Goal: Navigation & Orientation: Find specific page/section

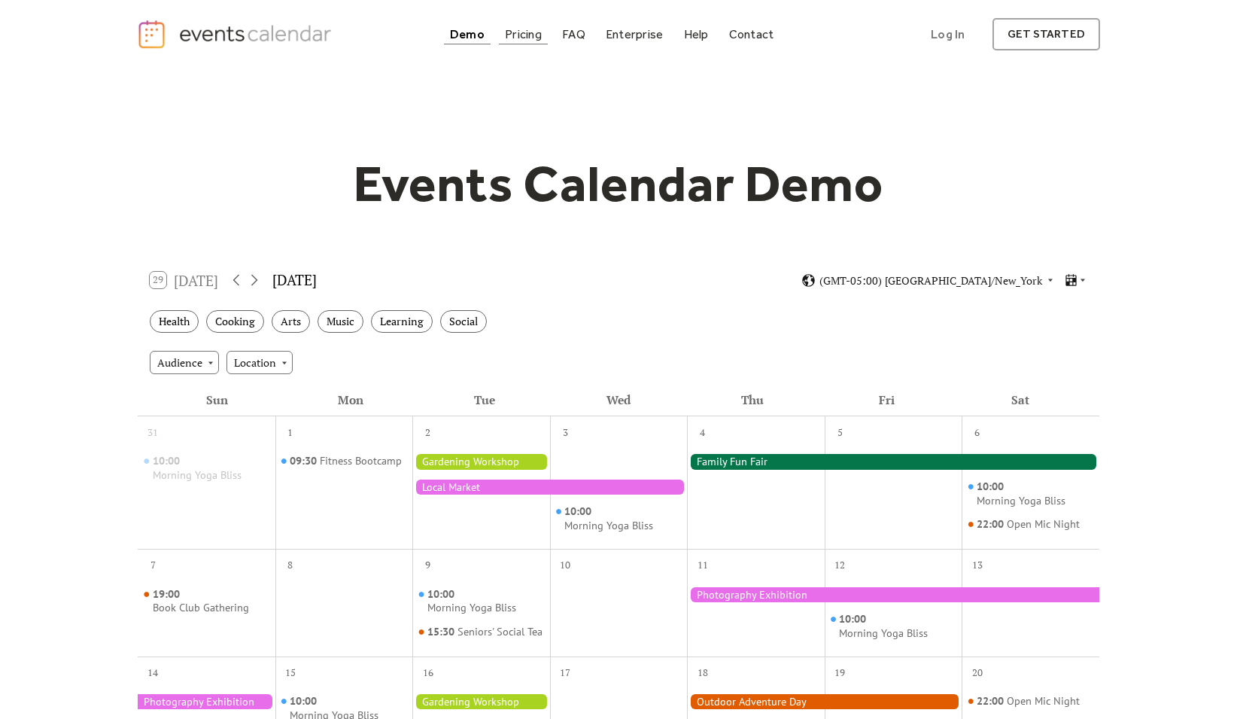
click at [534, 34] on div "Pricing" at bounding box center [523, 34] width 37 height 8
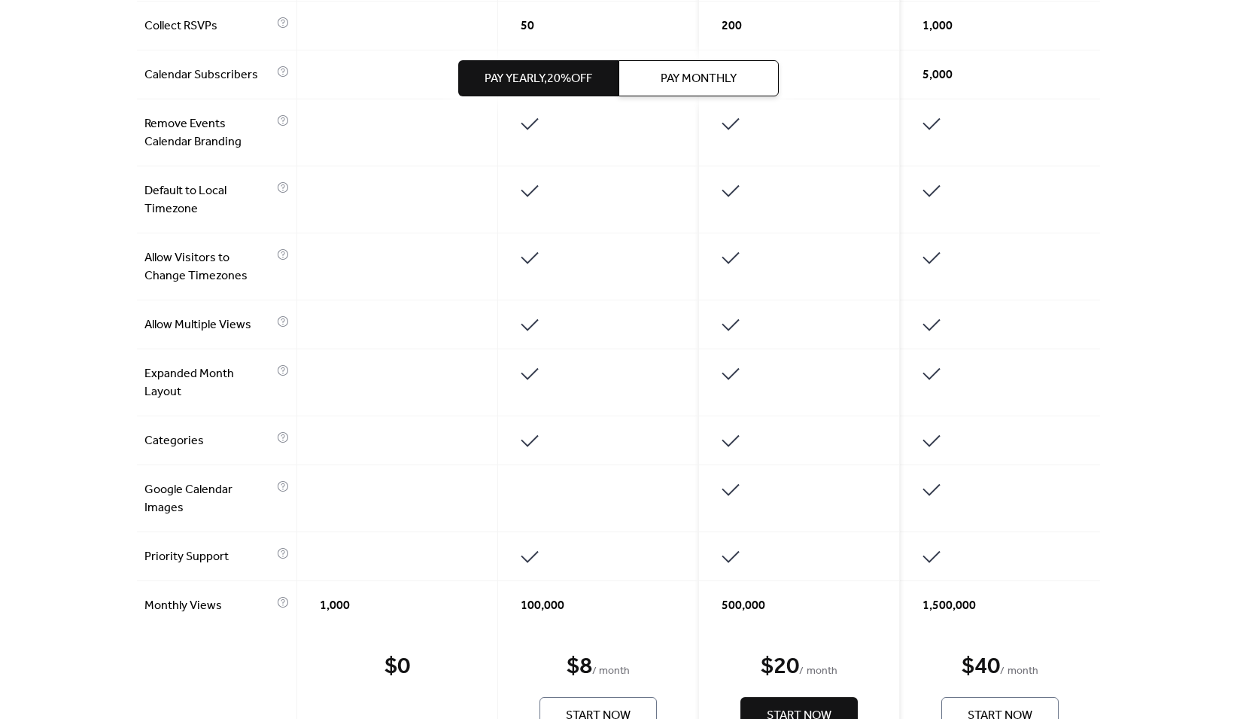
scroll to position [963, 0]
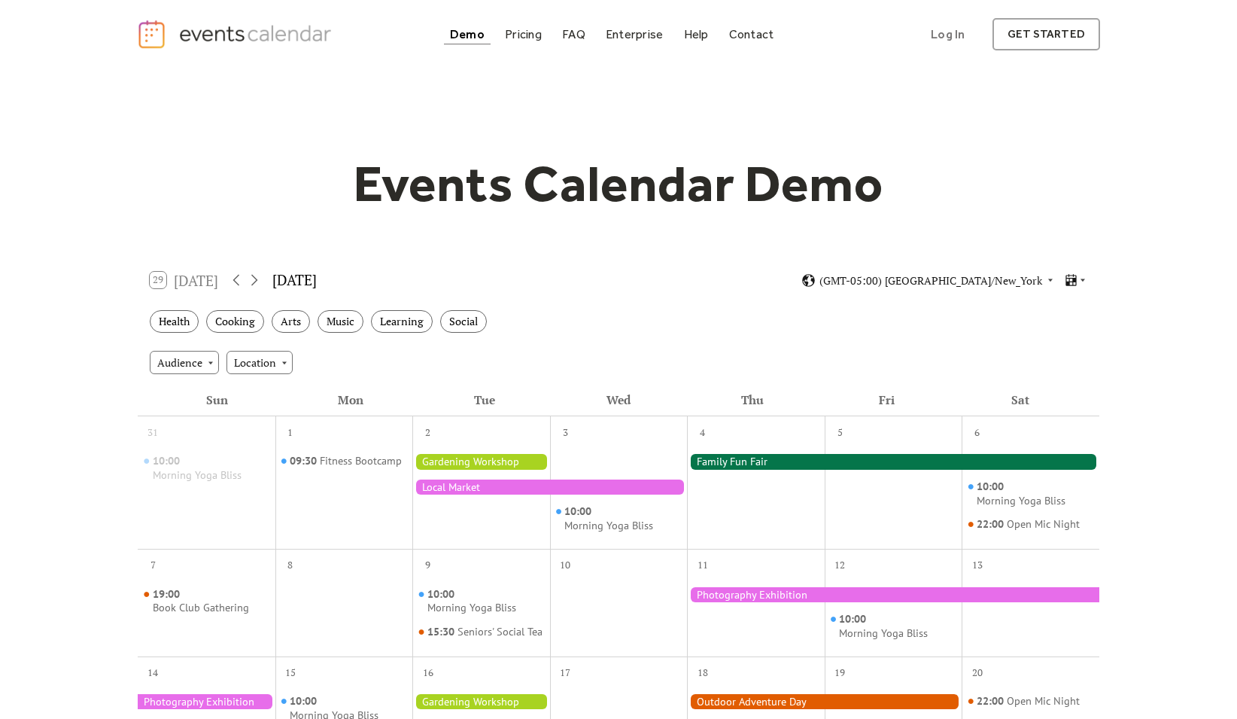
click at [197, 277] on div "29 Today" at bounding box center [184, 280] width 68 height 17
click at [157, 282] on div "29 Today" at bounding box center [184, 280] width 68 height 17
click at [233, 279] on icon at bounding box center [236, 280] width 18 height 18
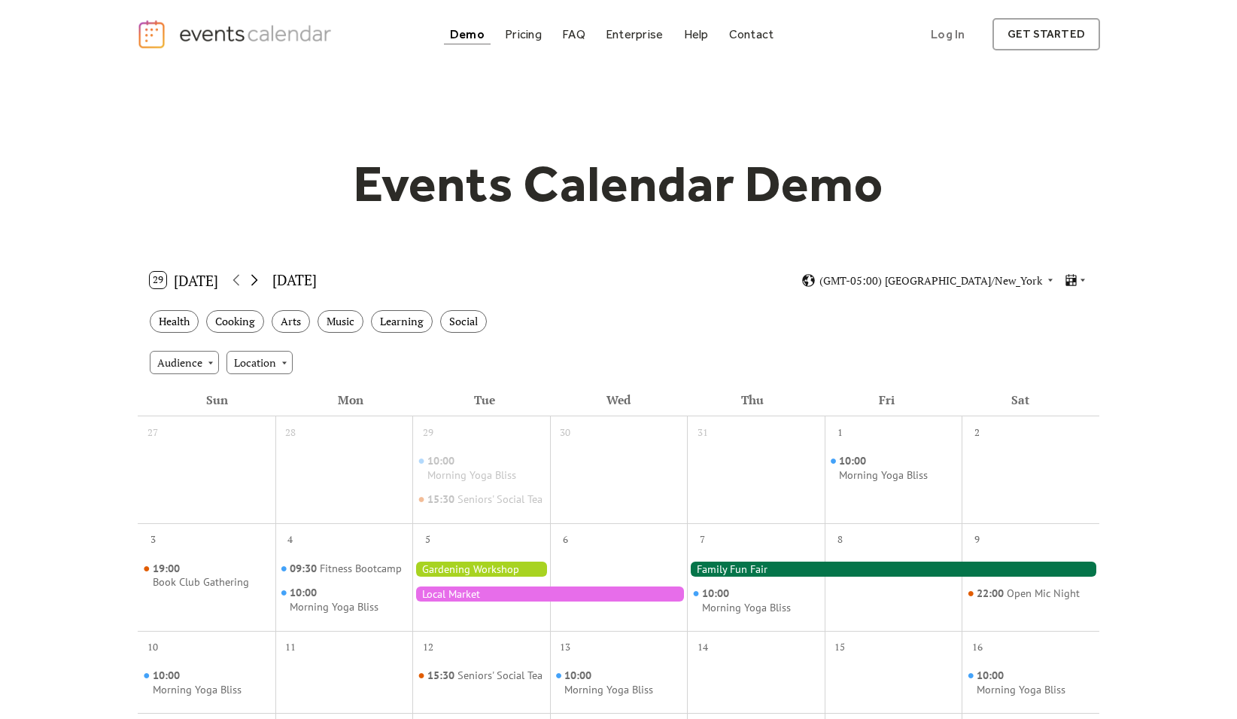
click at [257, 279] on icon at bounding box center [254, 280] width 18 height 18
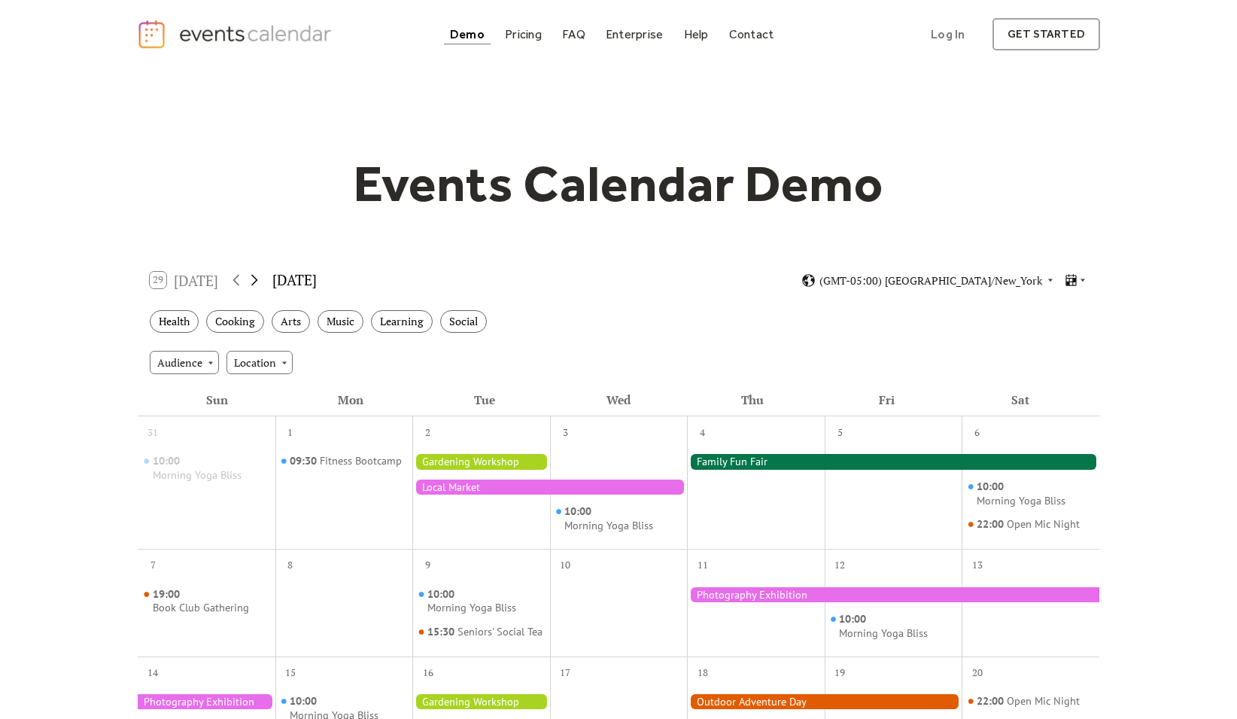
click at [257, 278] on icon at bounding box center [254, 280] width 18 height 18
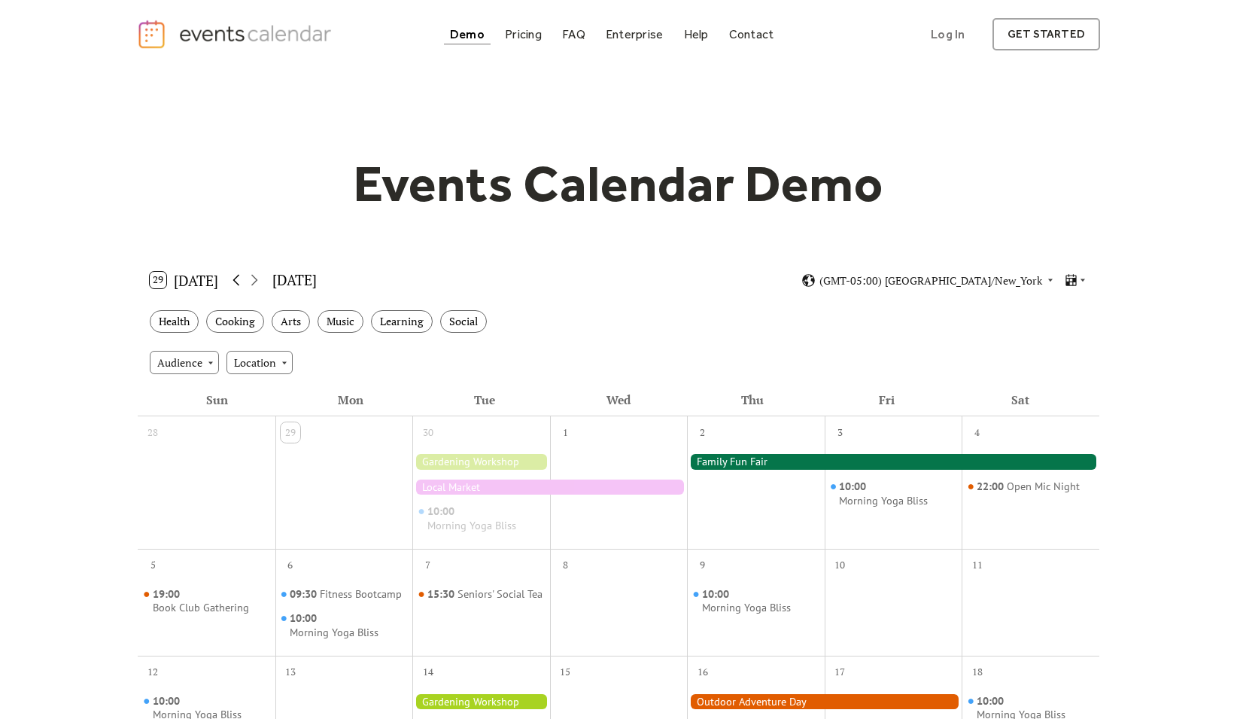
click at [234, 277] on icon at bounding box center [236, 280] width 18 height 18
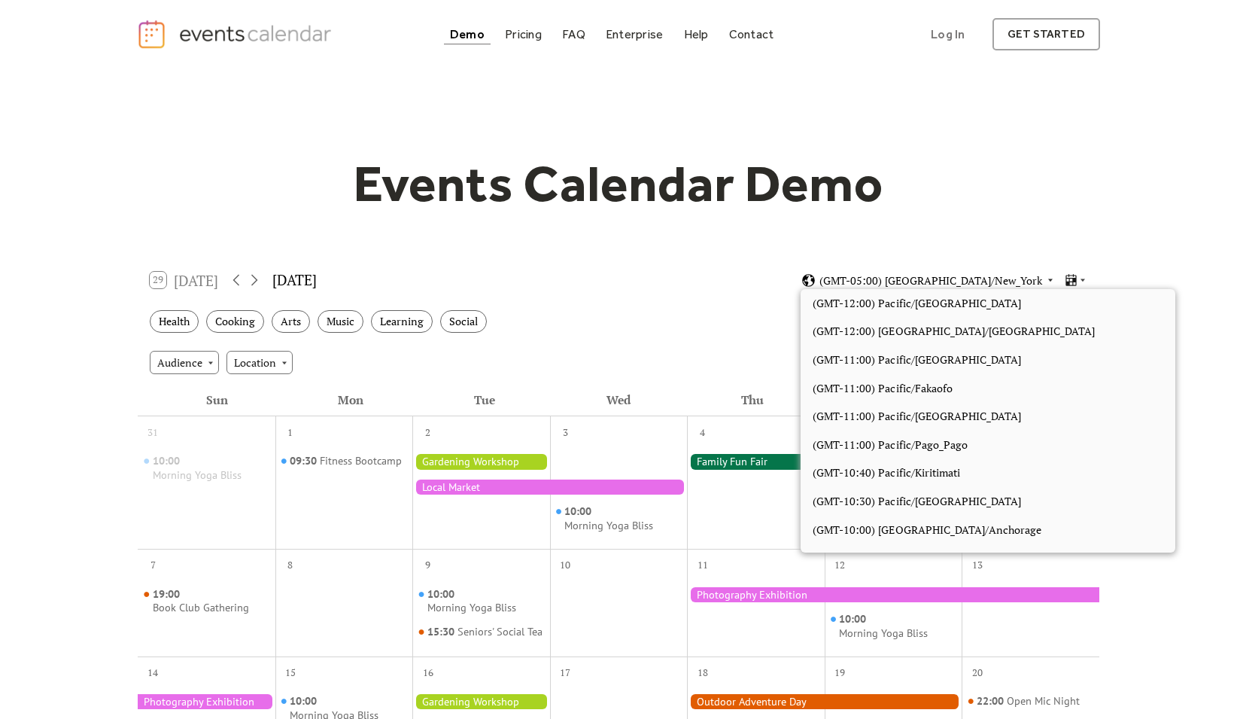
scroll to position [1272, 0]
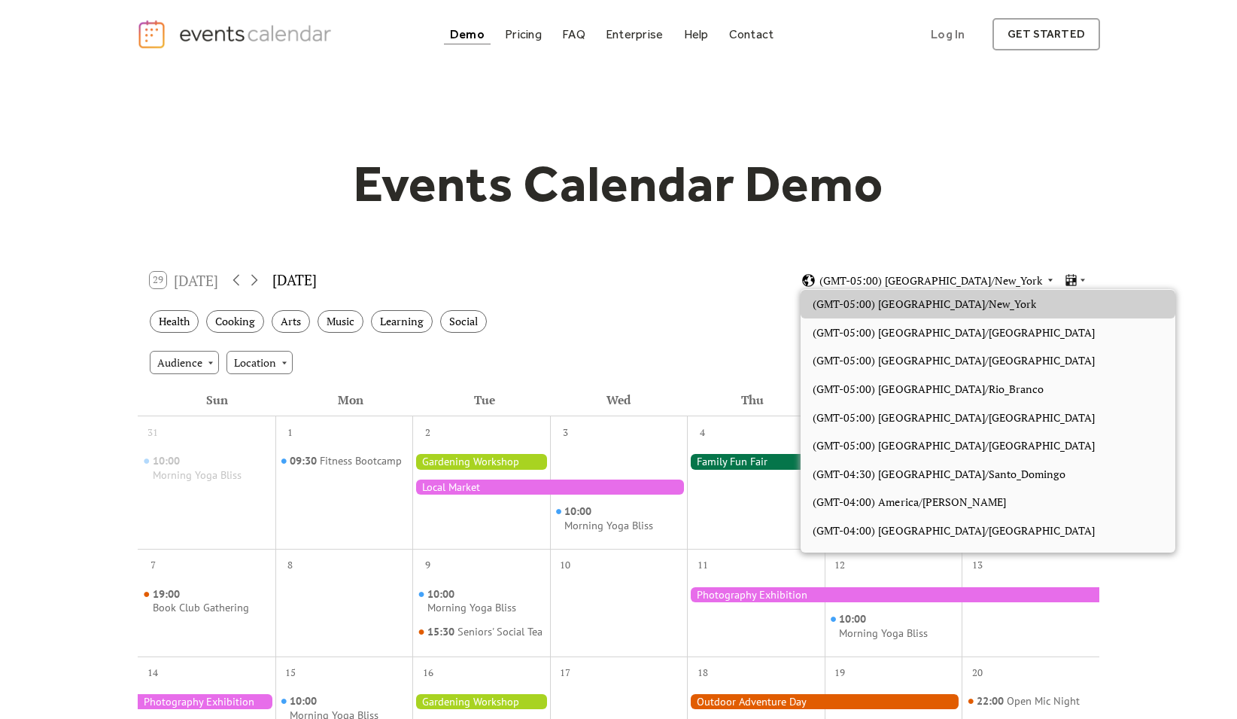
click at [962, 283] on span "(GMT-05:00) America/New_York" at bounding box center [930, 280] width 223 height 11
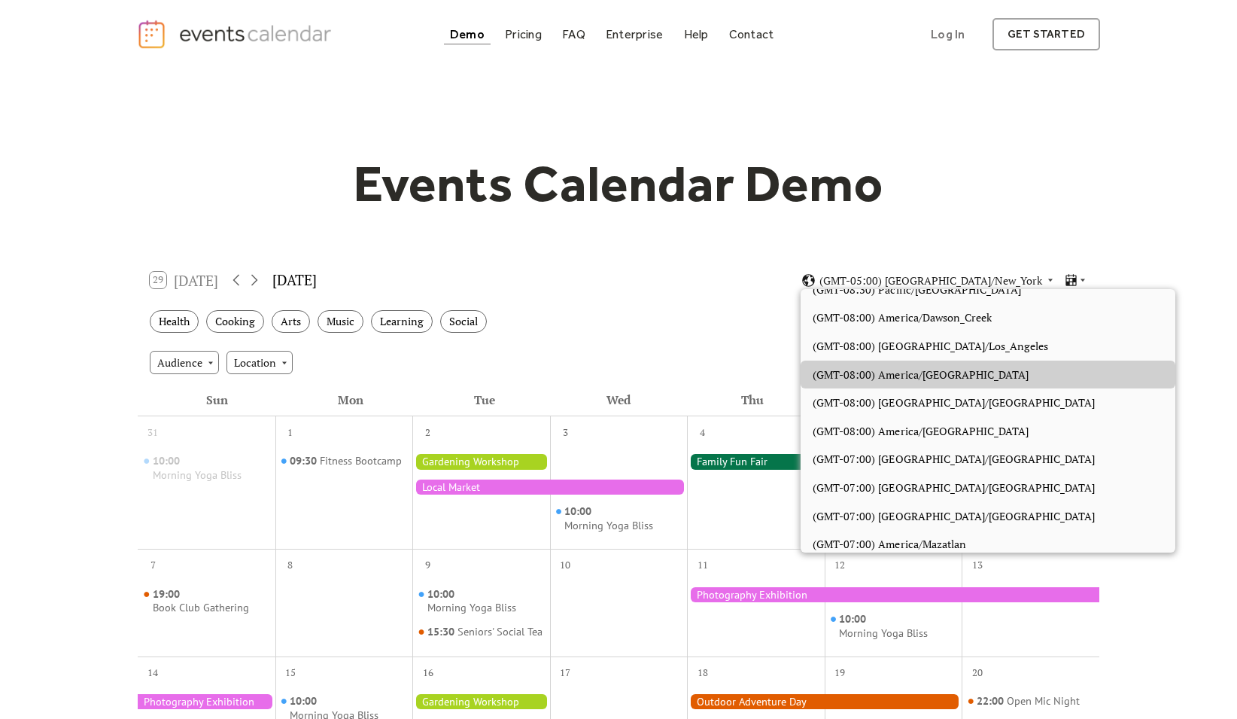
scroll to position [406, 0]
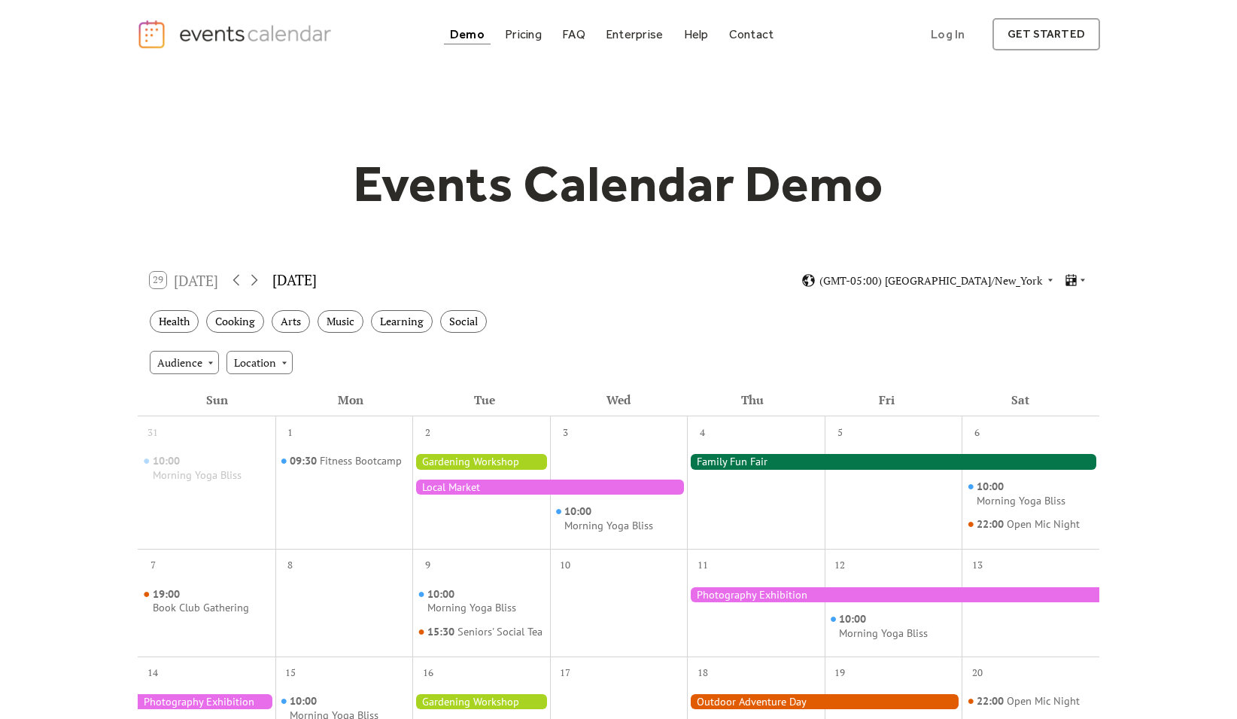
scroll to position [1, 0]
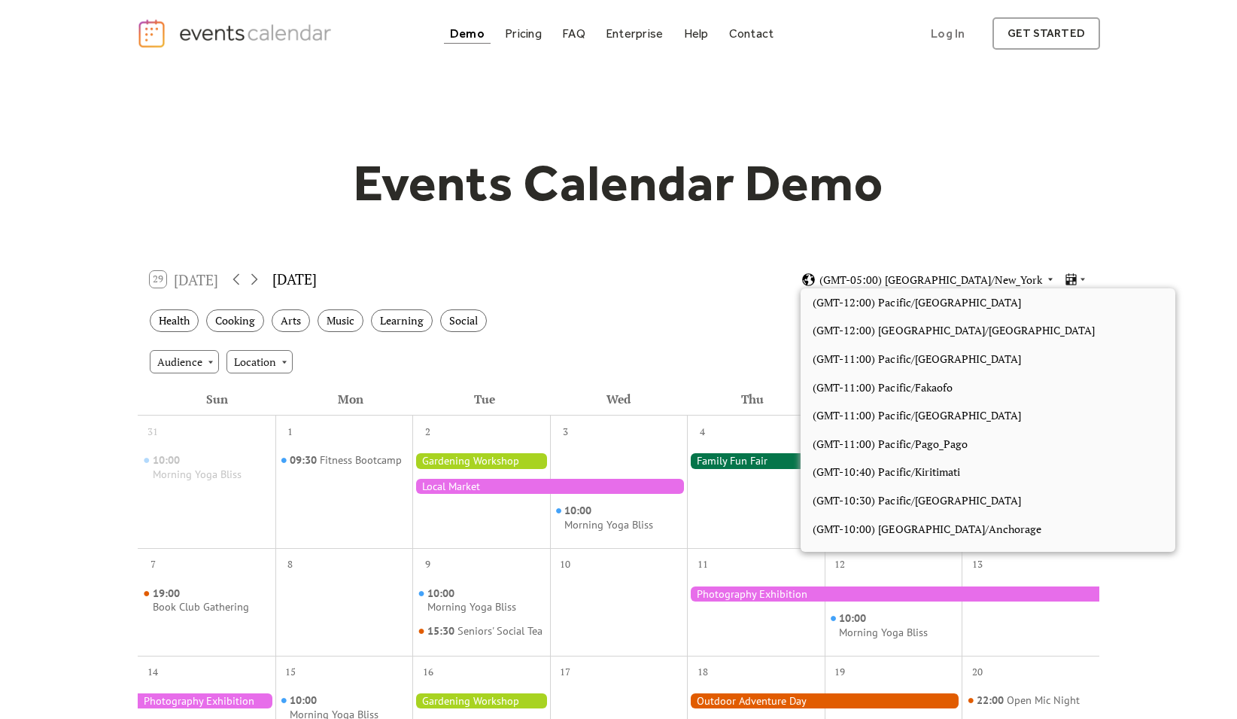
click at [1007, 283] on span "(GMT-05:00) [GEOGRAPHIC_DATA]/New_York" at bounding box center [930, 280] width 223 height 11
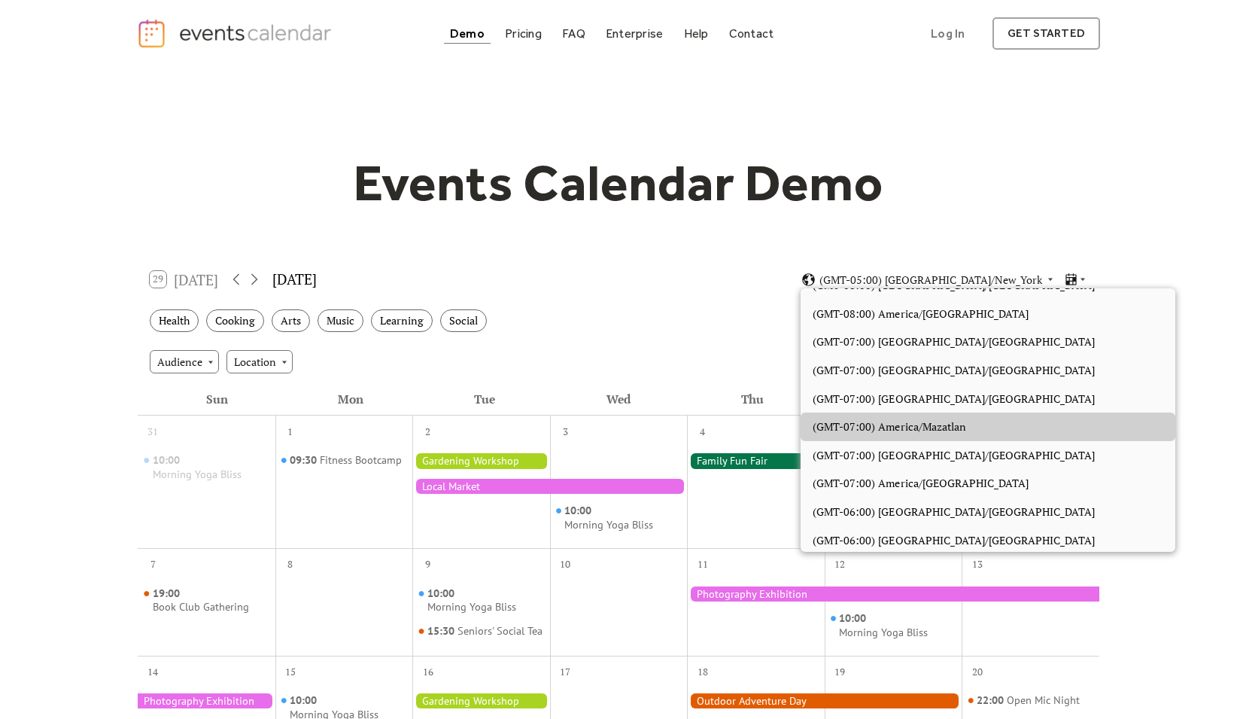
scroll to position [497, 0]
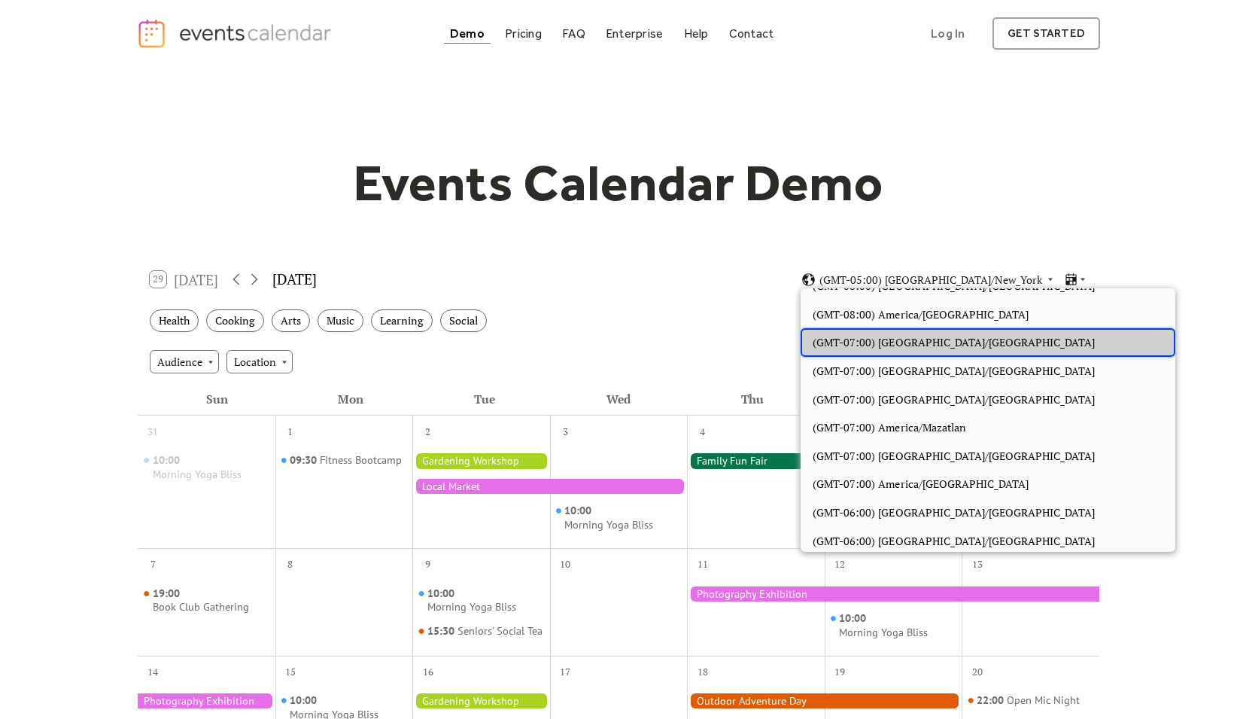
click at [937, 339] on span "(GMT-07:00) [GEOGRAPHIC_DATA]/[GEOGRAPHIC_DATA]" at bounding box center [954, 342] width 282 height 17
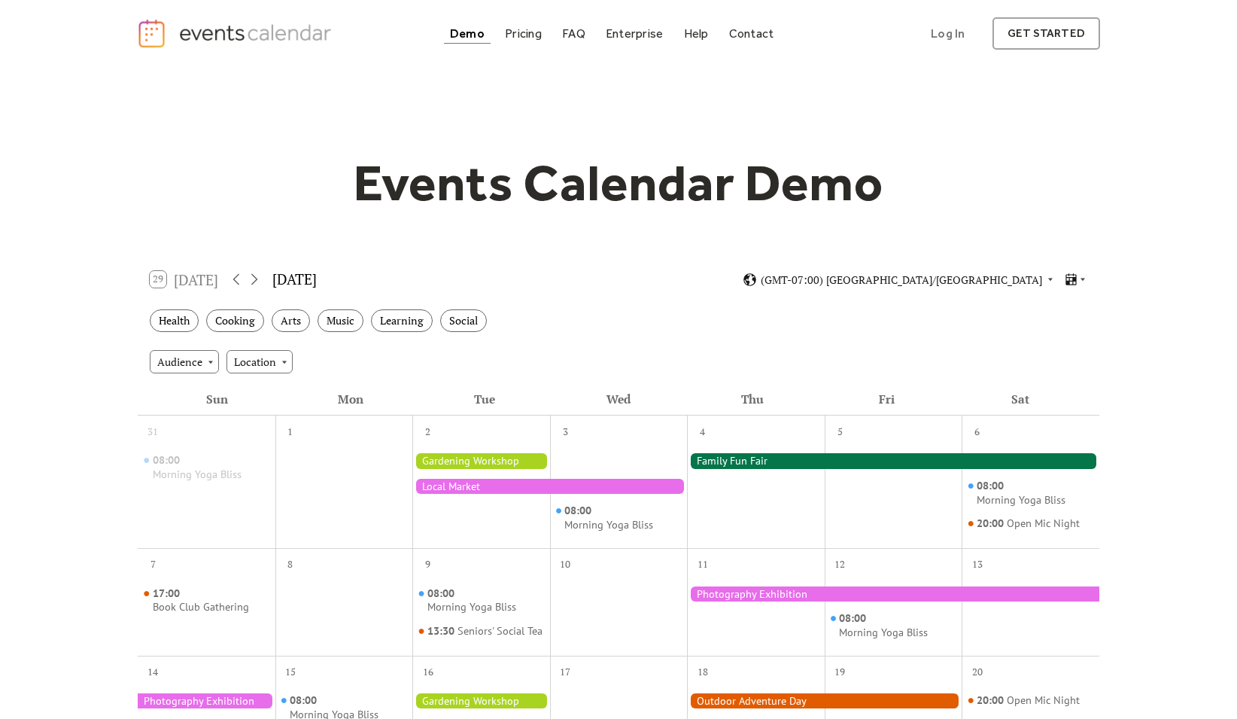
click at [188, 348] on div "Audience Location" at bounding box center [619, 361] width 962 height 41
click at [189, 354] on div "Audience" at bounding box center [184, 361] width 69 height 23
click at [256, 363] on div "Location" at bounding box center [259, 361] width 66 height 23
click at [308, 349] on div "Audience Location" at bounding box center [619, 361] width 962 height 41
click at [172, 315] on div "Health" at bounding box center [174, 320] width 49 height 23
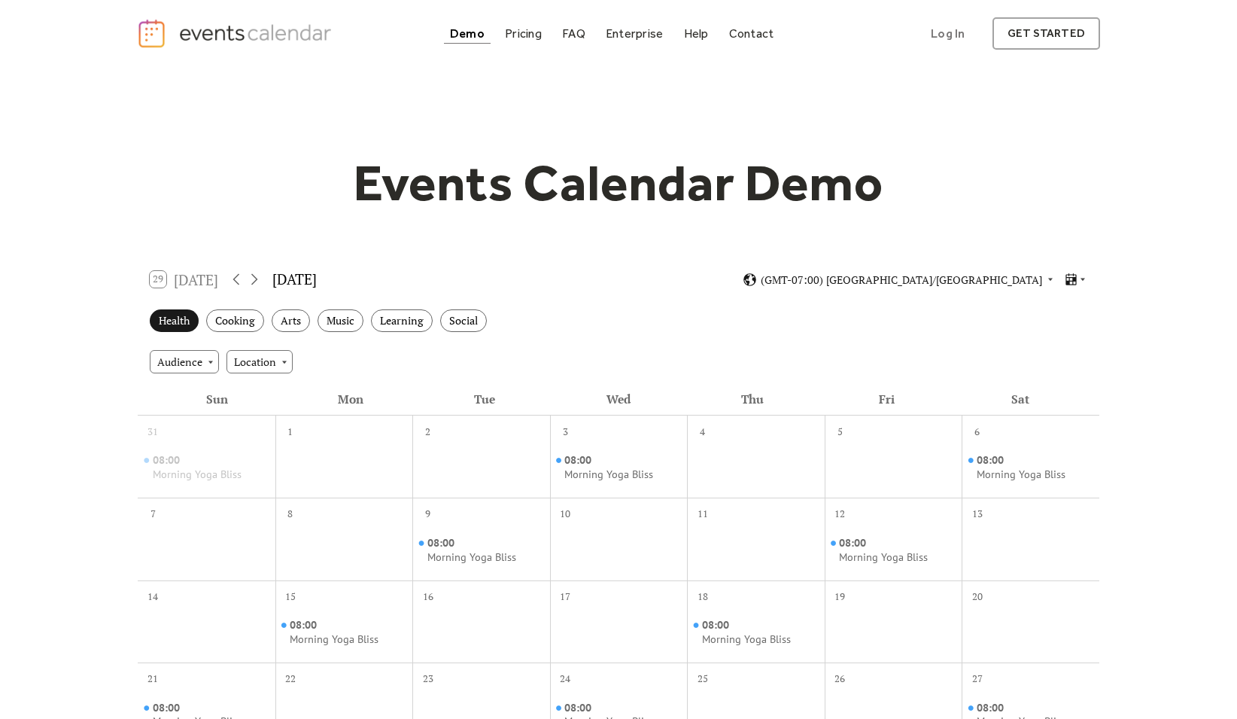
click at [170, 318] on div "Health" at bounding box center [174, 320] width 49 height 23
